Goal: Task Accomplishment & Management: Manage account settings

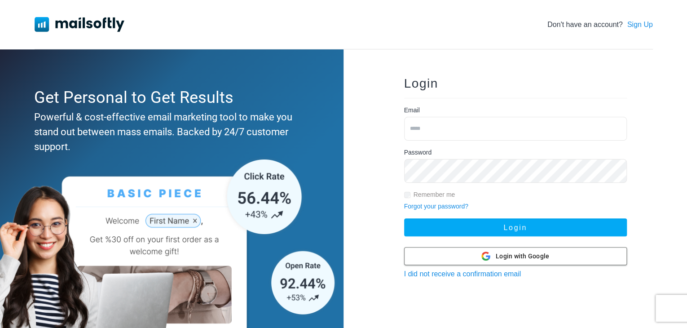
click at [534, 261] on div "Login with Google Login with Google" at bounding box center [515, 255] width 68 height 17
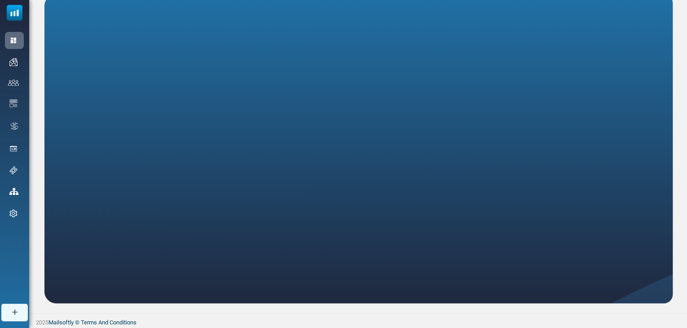
scroll to position [167, 0]
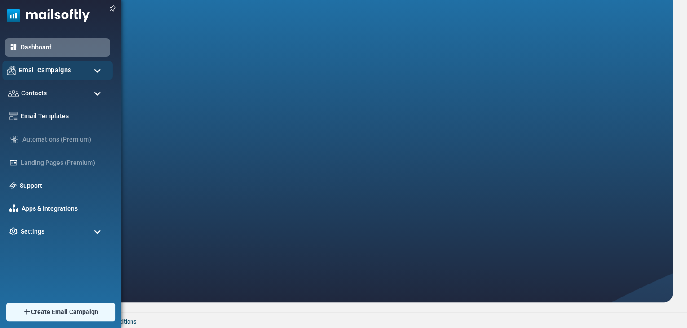
click at [47, 74] on span "Email Campaigns" at bounding box center [45, 70] width 53 height 10
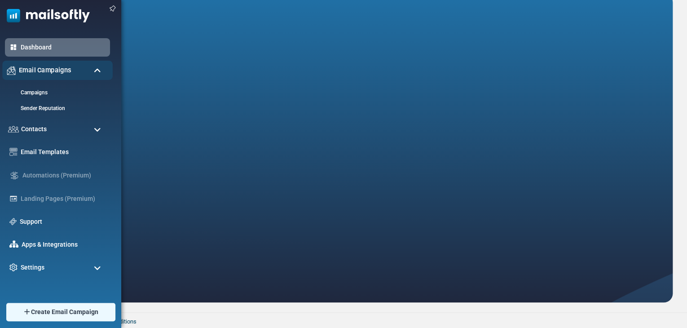
click at [47, 75] on div "Email Campaigns" at bounding box center [57, 70] width 110 height 19
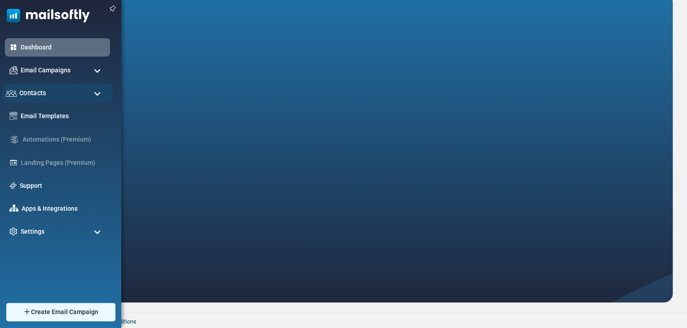
click at [56, 93] on div "Contacts" at bounding box center [57, 93] width 110 height 19
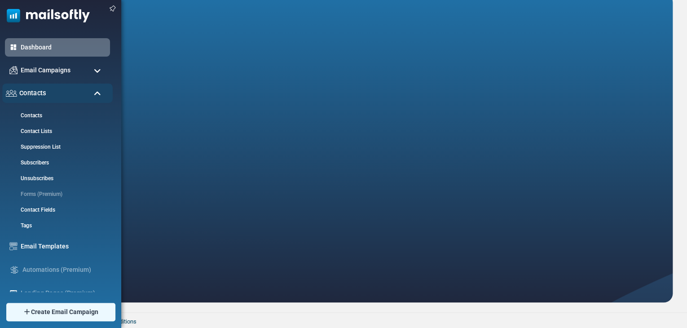
click at [52, 98] on div "Contacts" at bounding box center [57, 93] width 110 height 19
